Goal: Information Seeking & Learning: Learn about a topic

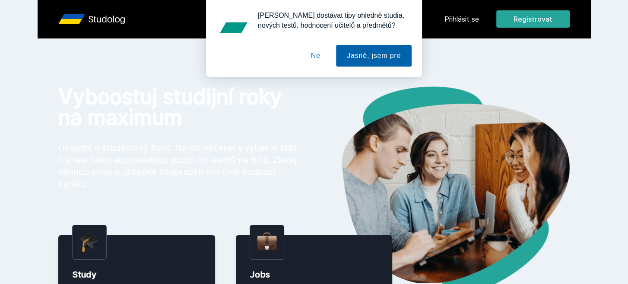
click at [364, 56] on button "Jasně, jsem pro" at bounding box center [374, 56] width 76 height 22
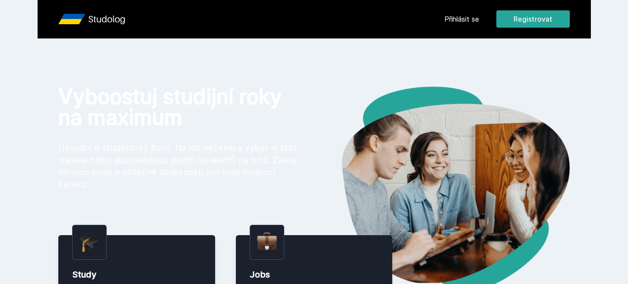
scroll to position [143, 0]
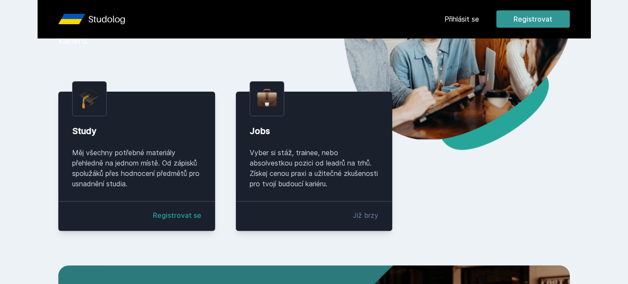
click at [521, 18] on button "Registrovat" at bounding box center [532, 18] width 73 height 17
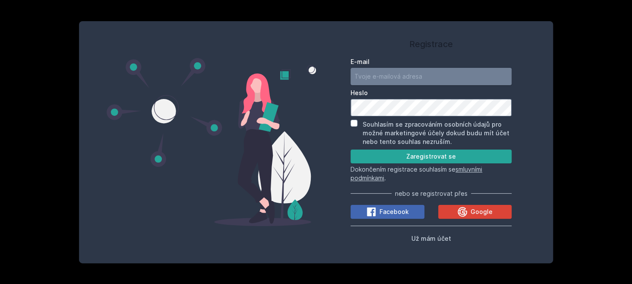
click at [402, 78] on input "E-mail" at bounding box center [431, 76] width 161 height 17
type input "[EMAIL_ADDRESS][DOMAIN_NAME]"
click at [351, 149] on button "Zaregistrovat se" at bounding box center [431, 156] width 161 height 14
click at [272, 110] on div "Registrace E-mail [EMAIL_ADDRESS][DOMAIN_NAME] Heslo Souhlasím se zpracováním o…" at bounding box center [316, 142] width 474 height 242
click at [351, 149] on button "Zaregistrovat se" at bounding box center [431, 156] width 161 height 14
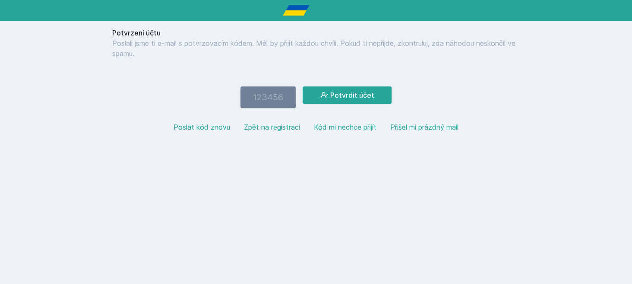
click at [262, 99] on input "number" at bounding box center [267, 97] width 55 height 22
click at [263, 97] on input "number" at bounding box center [267, 97] width 55 height 22
paste input "186233"
type input "186233"
click at [303, 86] on button "Potvrdit účet" at bounding box center [347, 94] width 89 height 17
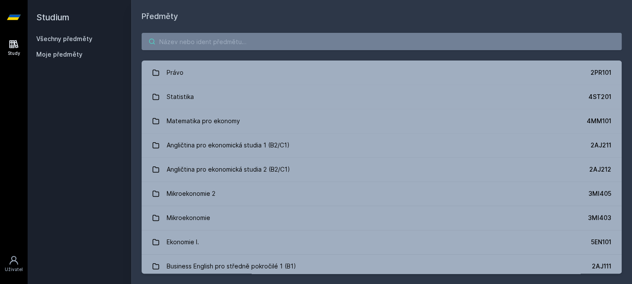
drag, startPoint x: 197, startPoint y: 36, endPoint x: 194, endPoint y: 41, distance: 5.5
click at [197, 36] on input "search" at bounding box center [382, 41] width 480 height 17
paste input "4SA101"
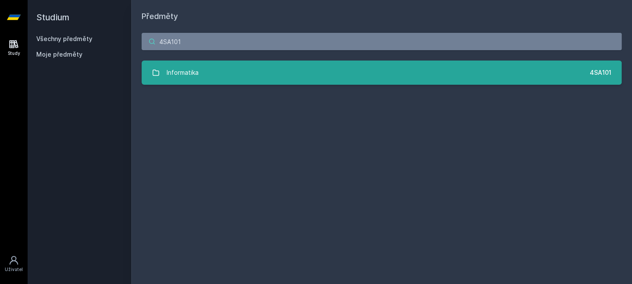
type input "4SA101"
click at [305, 78] on link "Informatika 4SA101" at bounding box center [382, 72] width 480 height 24
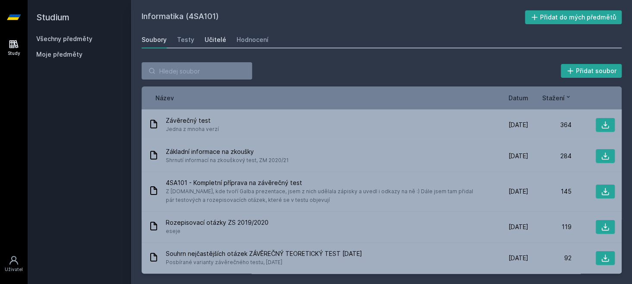
click at [218, 39] on div "Učitelé" at bounding box center [216, 39] width 22 height 9
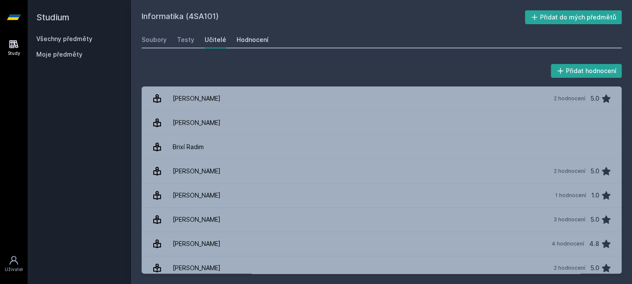
click at [259, 40] on div "Hodnocení" at bounding box center [253, 39] width 32 height 9
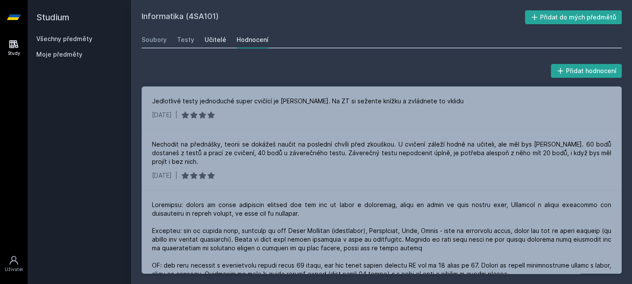
click at [211, 41] on div "Učitelé" at bounding box center [216, 39] width 22 height 9
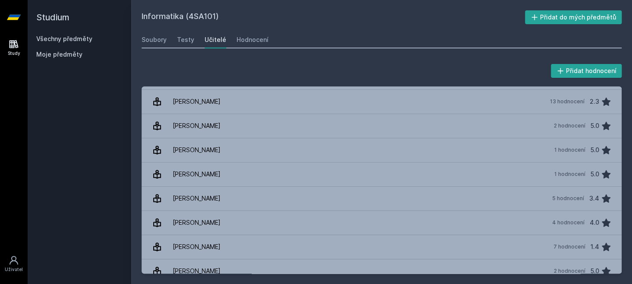
scroll to position [215, 0]
